Goal: Information Seeking & Learning: Learn about a topic

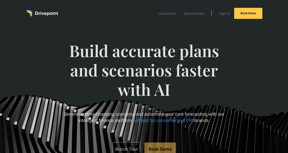
click at [219, 45] on span "Build accurate plans and scenarios faster with AI" at bounding box center [144, 75] width 161 height 68
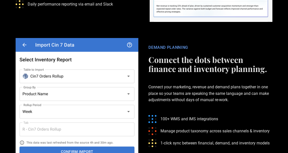
scroll to position [1198, 0]
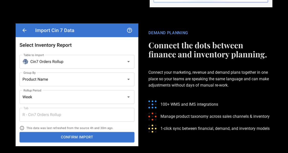
scroll to position [1188, 0]
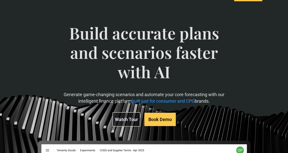
scroll to position [0, 0]
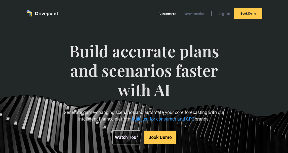
click at [166, 13] on link "Customers" at bounding box center [167, 14] width 23 height 7
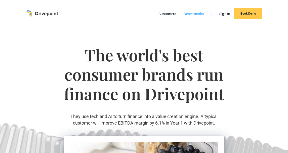
click at [186, 15] on link "Benchmarks" at bounding box center [193, 14] width 25 height 7
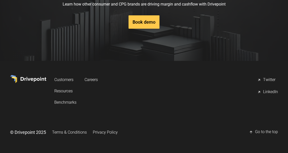
scroll to position [847, 0]
